Goal: Navigation & Orientation: Find specific page/section

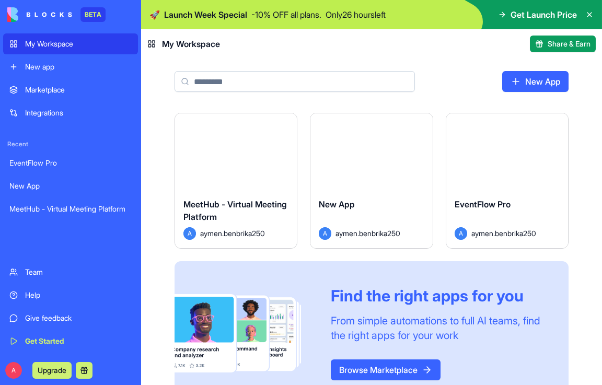
click at [498, 179] on div "Launch" at bounding box center [507, 151] width 122 height 76
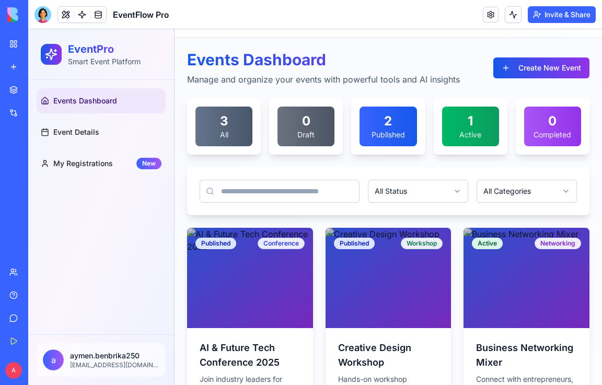
scroll to position [52, 0]
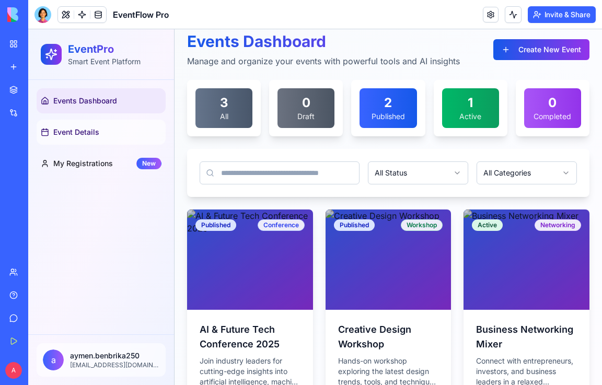
click at [97, 130] on span "Event Details" at bounding box center [76, 132] width 46 height 10
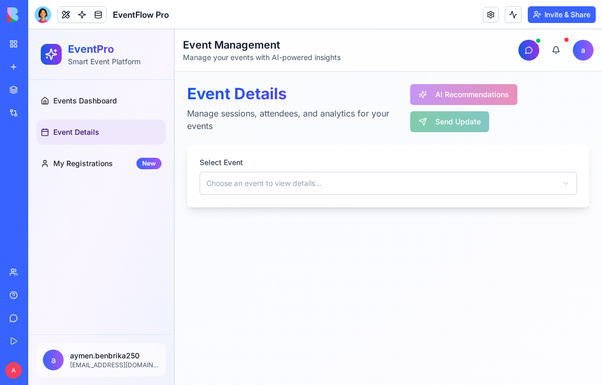
click at [228, 182] on html "EventPro Smart Event Platform Events Dashboard Event Details My Registrations N…" at bounding box center [315, 207] width 574 height 356
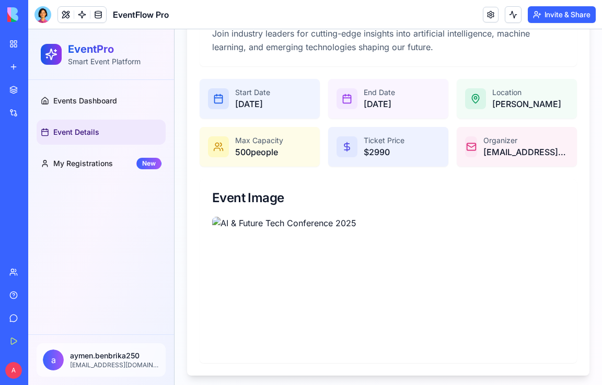
scroll to position [486, 0]
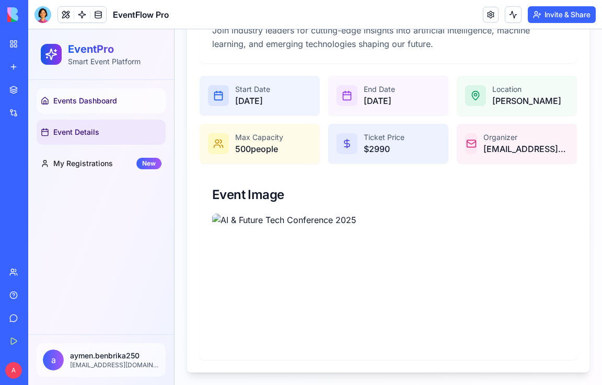
click at [90, 102] on span "Events Dashboard" at bounding box center [85, 101] width 64 height 10
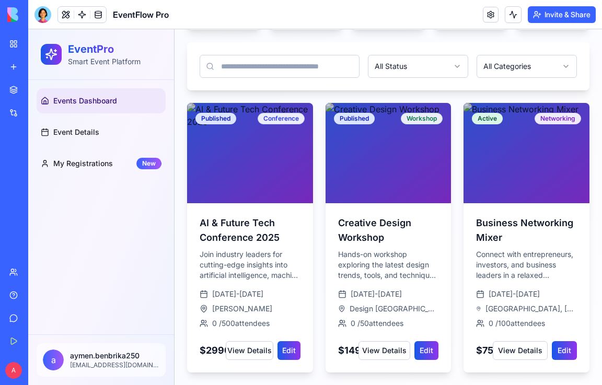
scroll to position [169, 0]
click at [13, 42] on link "My Workspace" at bounding box center [24, 43] width 42 height 21
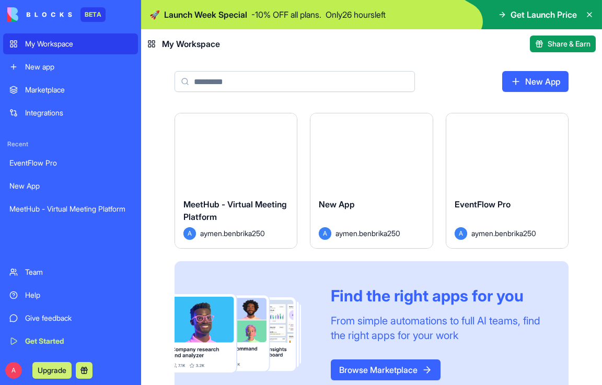
click at [374, 174] on div "Launch" at bounding box center [371, 151] width 122 height 76
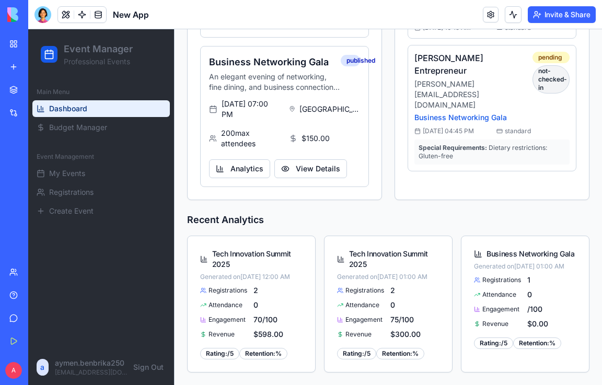
scroll to position [700, 0]
click at [64, 112] on span "Dashboard" at bounding box center [68, 108] width 38 height 10
click at [39, 42] on div "My Workspace" at bounding box center [32, 44] width 14 height 10
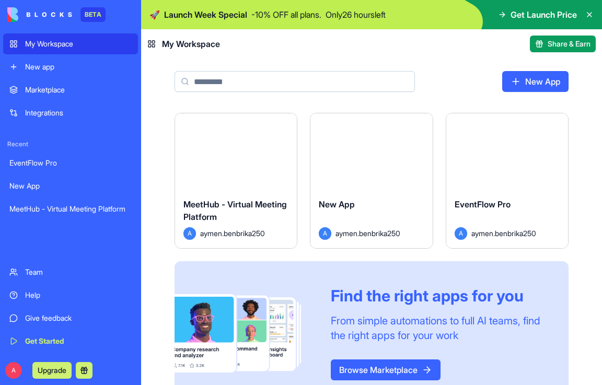
click at [244, 202] on span "MeetHub - Virtual Meeting Platform" at bounding box center [234, 210] width 103 height 23
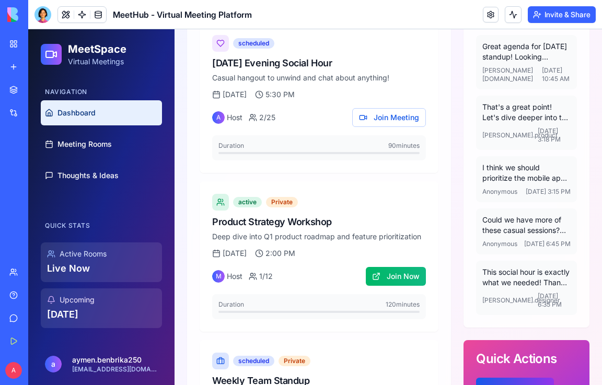
scroll to position [261, 0]
